Goal: Task Accomplishment & Management: Complete application form

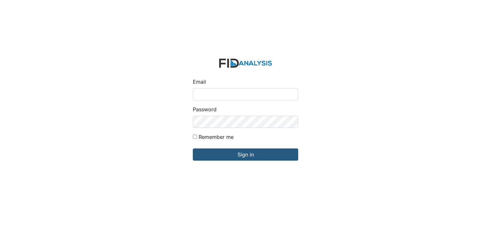
click at [213, 98] on input "Email" at bounding box center [245, 94] width 105 height 12
type input "[EMAIL_ADDRESS][DOMAIN_NAME]"
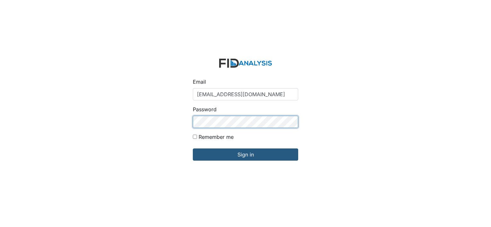
click at [193, 149] on input "Sign in" at bounding box center [245, 155] width 105 height 12
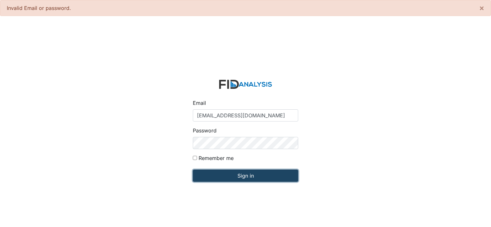
click at [237, 181] on input "Sign in" at bounding box center [245, 176] width 105 height 12
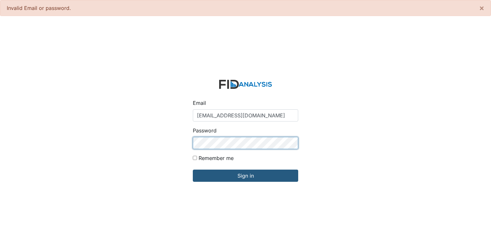
click at [193, 170] on input "Sign in" at bounding box center [245, 176] width 105 height 12
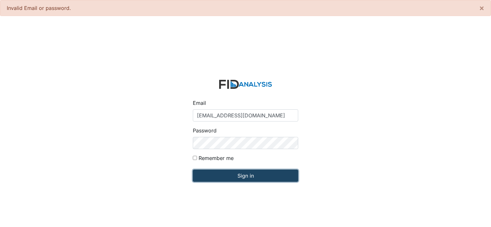
click at [256, 178] on input "Sign in" at bounding box center [245, 176] width 105 height 12
click at [236, 179] on input "Sign in" at bounding box center [245, 176] width 105 height 12
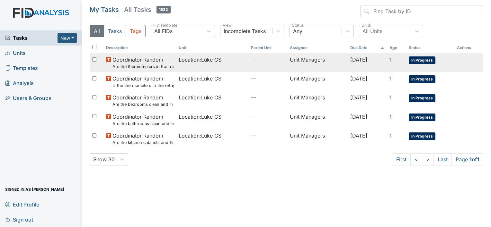
click at [149, 61] on span "Coordinator Random Are the thermometers in the freezer reading between 0 degree…" at bounding box center [142, 63] width 61 height 14
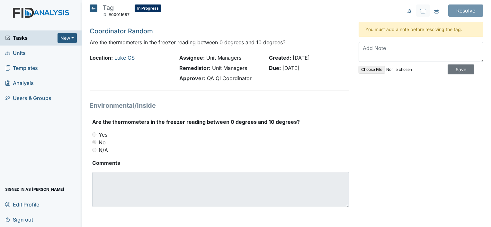
scroll to position [1, 0]
click at [104, 163] on strong "Comments" at bounding box center [220, 163] width 257 height 8
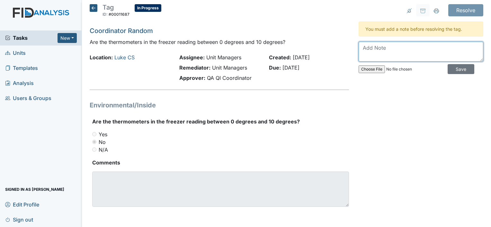
click at [366, 49] on textarea at bounding box center [420, 52] width 125 height 20
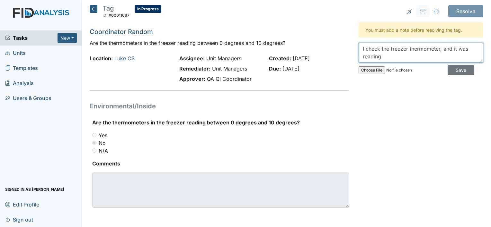
click at [392, 55] on textarea "I check the freezer thermometer, and it was reading" at bounding box center [420, 53] width 125 height 20
type textarea "I check the freezer thermometer, and it was reading 0 degrees"
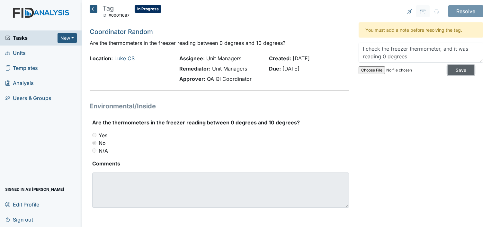
click at [452, 68] on input "Save" at bounding box center [460, 70] width 27 height 10
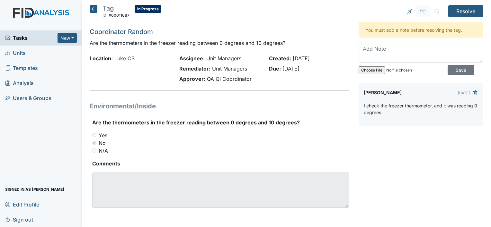
click at [94, 8] on icon at bounding box center [94, 9] width 8 height 8
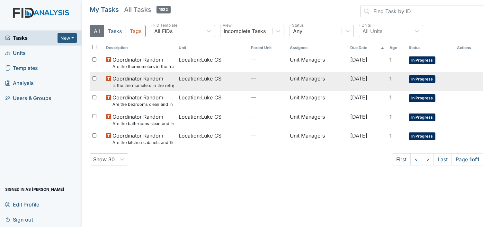
click at [147, 82] on span "Coordinator Random Is the thermometers in the refrigerator reading between 34 d…" at bounding box center [142, 82] width 61 height 14
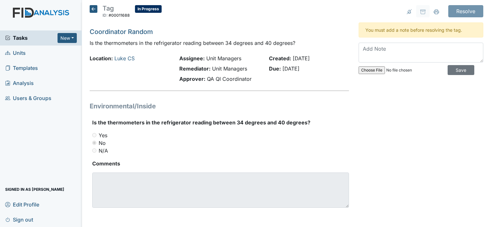
scroll to position [1, 0]
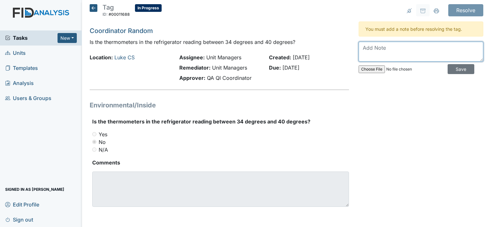
click at [370, 46] on textarea at bounding box center [420, 52] width 125 height 20
type textarea "I check the refrigerator, and it was reading at 40 degrees"
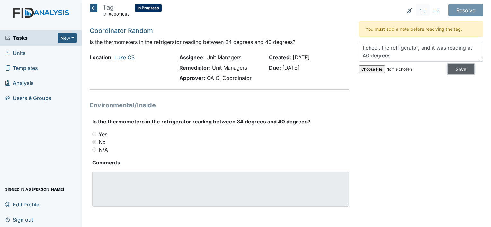
click at [451, 68] on input "Save" at bounding box center [460, 69] width 27 height 10
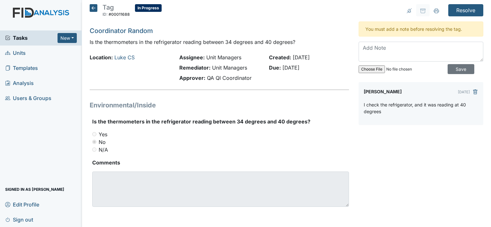
click at [95, 6] on icon at bounding box center [94, 8] width 8 height 8
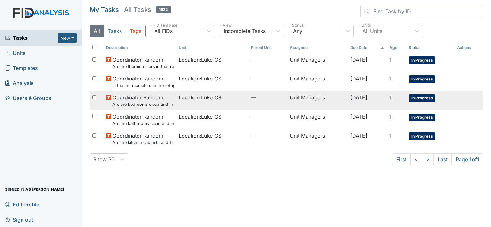
click at [116, 105] on small "Are the bedrooms clean and in good repair?" at bounding box center [142, 104] width 61 height 6
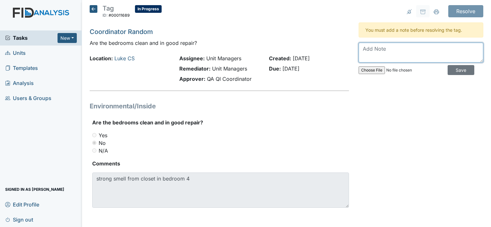
click at [377, 52] on textarea at bounding box center [420, 53] width 125 height 20
type textarea "C"
type textarea "I"
type textarea "I will address this in my next staff meeting"
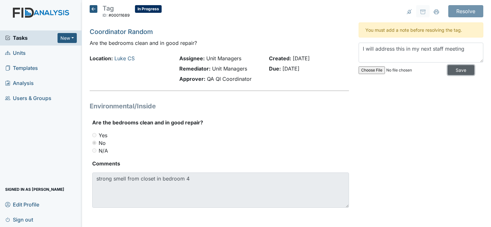
click at [454, 71] on input "Save" at bounding box center [460, 70] width 27 height 10
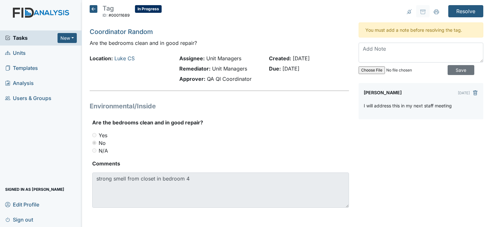
click at [93, 10] on icon at bounding box center [94, 9] width 8 height 8
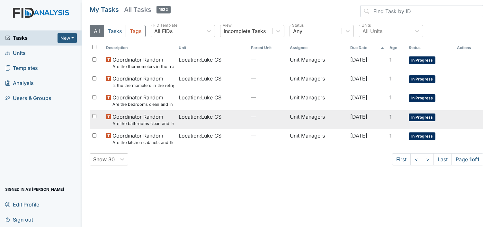
click at [129, 122] on small "Are the bathrooms clean and in good repair?" at bounding box center [142, 124] width 61 height 6
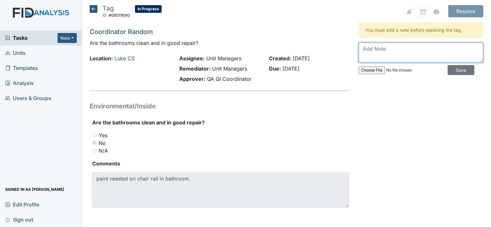
click at [371, 53] on textarea at bounding box center [420, 53] width 125 height 20
type textarea "will do a work order"
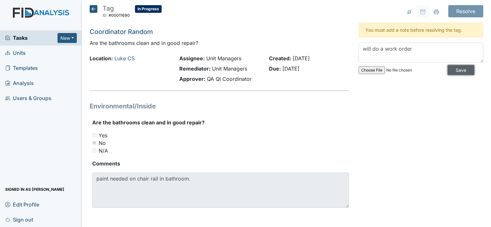
click at [455, 67] on input "Save" at bounding box center [460, 70] width 27 height 10
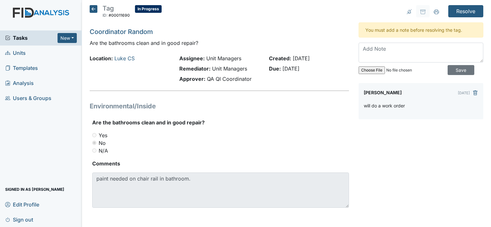
click at [91, 9] on icon at bounding box center [94, 9] width 8 height 8
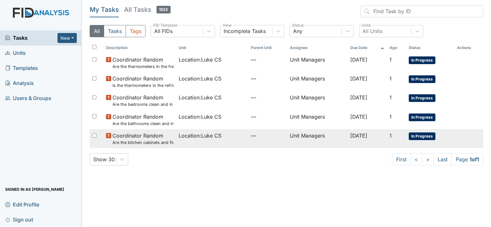
click at [132, 139] on span "Coordinator Random Are the kitchen cabinets and floors clean?" at bounding box center [142, 139] width 61 height 14
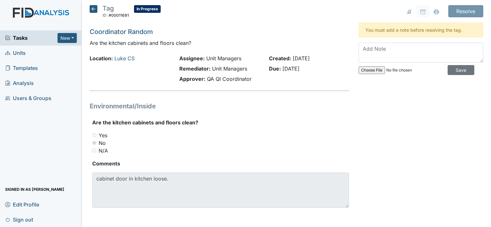
scroll to position [1, 0]
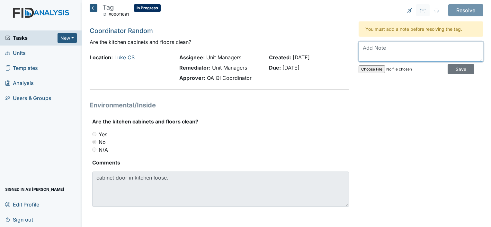
click at [379, 50] on textarea at bounding box center [420, 52] width 125 height 20
type textarea "i"
type textarea "I will do a work order"
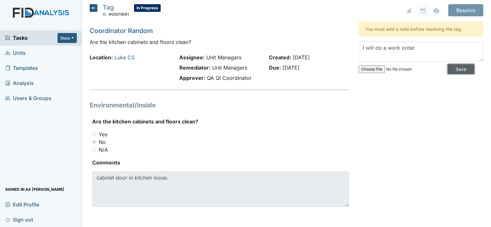
click at [461, 68] on input "Save" at bounding box center [460, 69] width 27 height 10
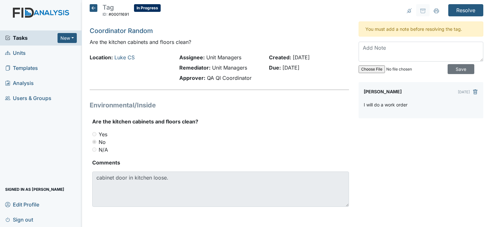
click at [95, 7] on icon at bounding box center [94, 8] width 8 height 8
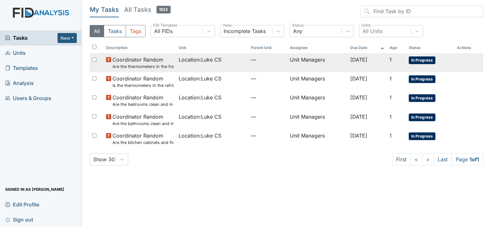
click at [419, 58] on span "In Progress" at bounding box center [421, 61] width 27 height 8
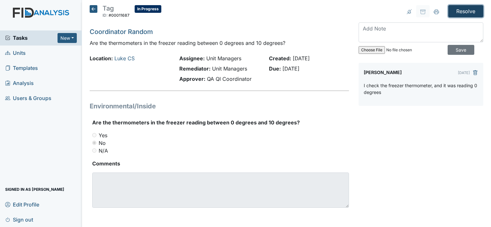
click at [454, 12] on input "Resolve" at bounding box center [465, 11] width 35 height 12
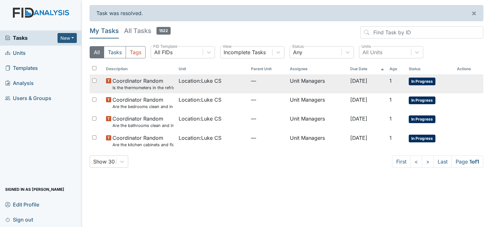
click at [428, 80] on span "In Progress" at bounding box center [421, 82] width 27 height 8
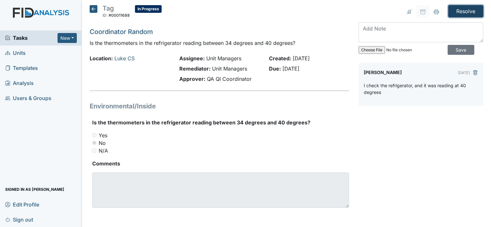
click at [457, 13] on input "Resolve" at bounding box center [465, 11] width 35 height 12
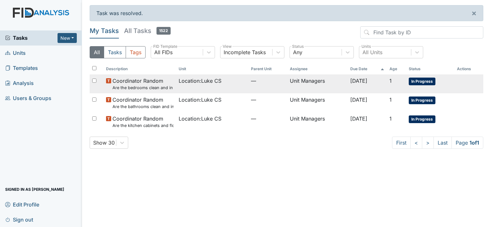
click at [428, 82] on span "In Progress" at bounding box center [421, 82] width 27 height 8
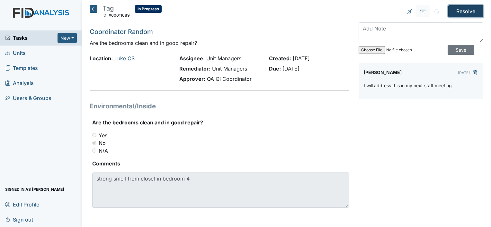
click at [455, 11] on input "Resolve" at bounding box center [465, 11] width 35 height 12
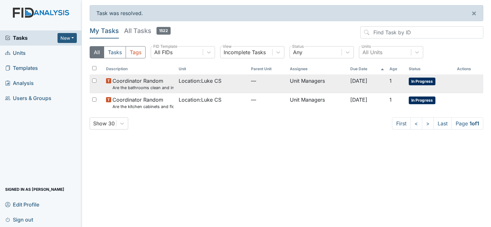
drag, startPoint x: 435, startPoint y: 82, endPoint x: 435, endPoint y: 78, distance: 3.9
click at [434, 81] on span "In Progress" at bounding box center [421, 82] width 27 height 8
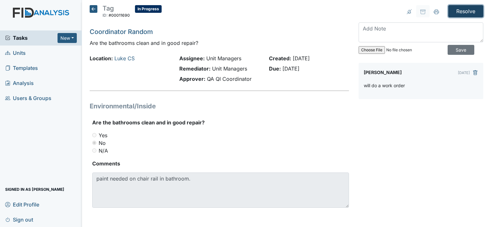
click at [460, 8] on input "Resolve" at bounding box center [465, 11] width 35 height 12
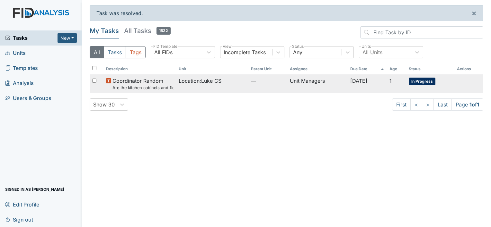
click at [417, 83] on span "In Progress" at bounding box center [421, 82] width 27 height 8
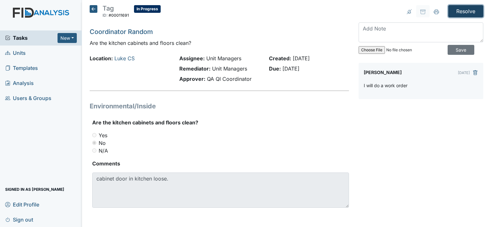
click at [452, 15] on input "Resolve" at bounding box center [465, 11] width 35 height 12
